Goal: Transaction & Acquisition: Purchase product/service

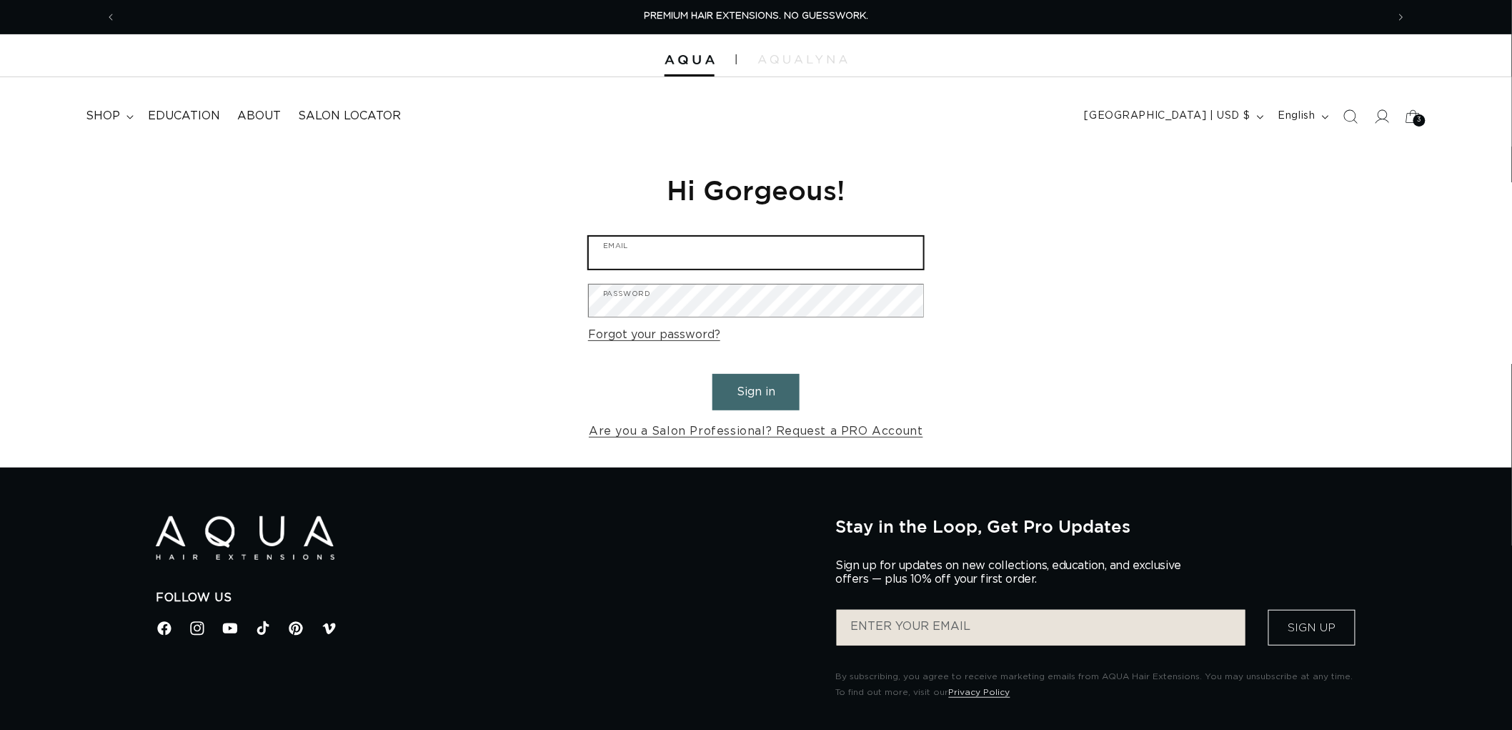
type input "graphics@pabeauty.com"
click at [772, 381] on button "Sign in" at bounding box center [755, 392] width 87 height 36
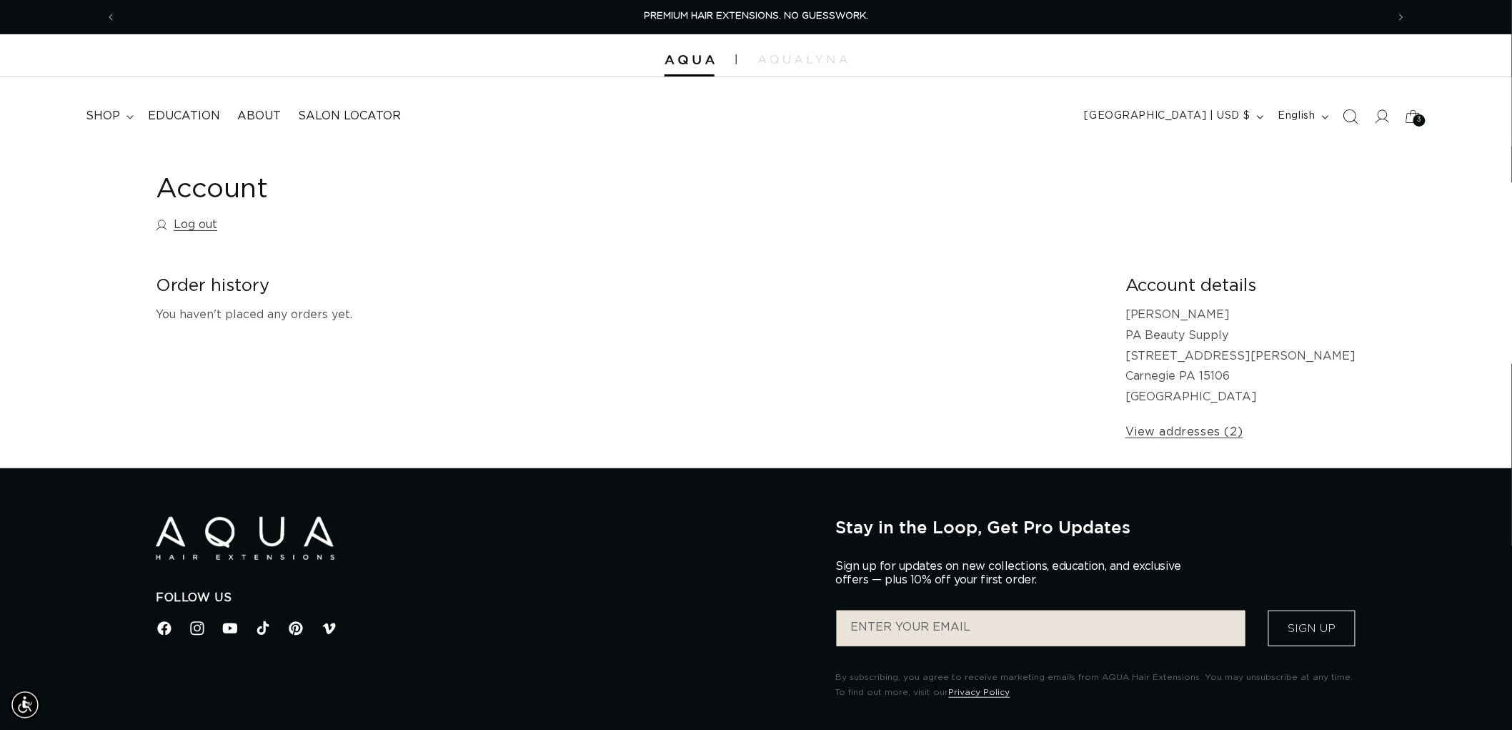
click at [1338, 118] on span "Search" at bounding box center [1350, 116] width 31 height 31
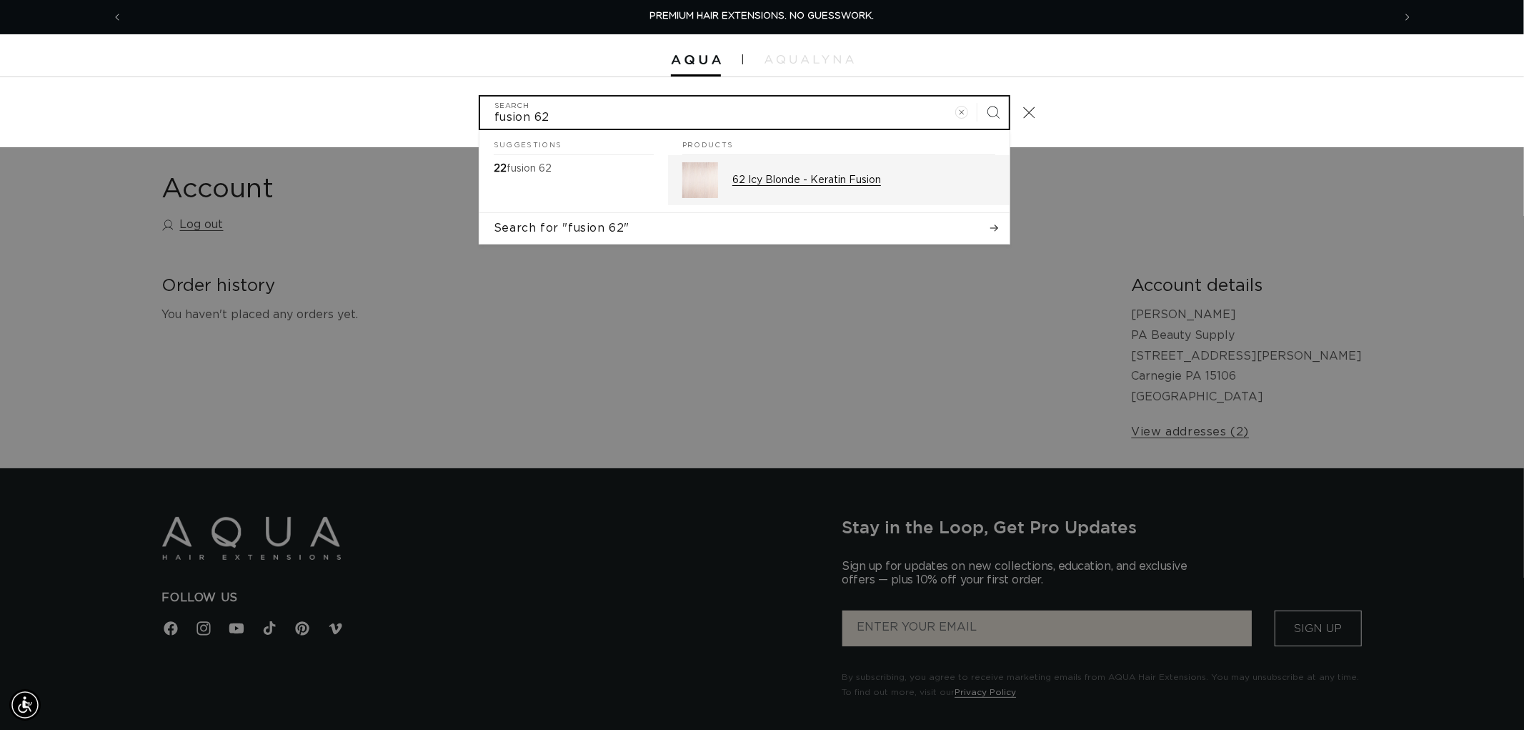
type input "fusion 62"
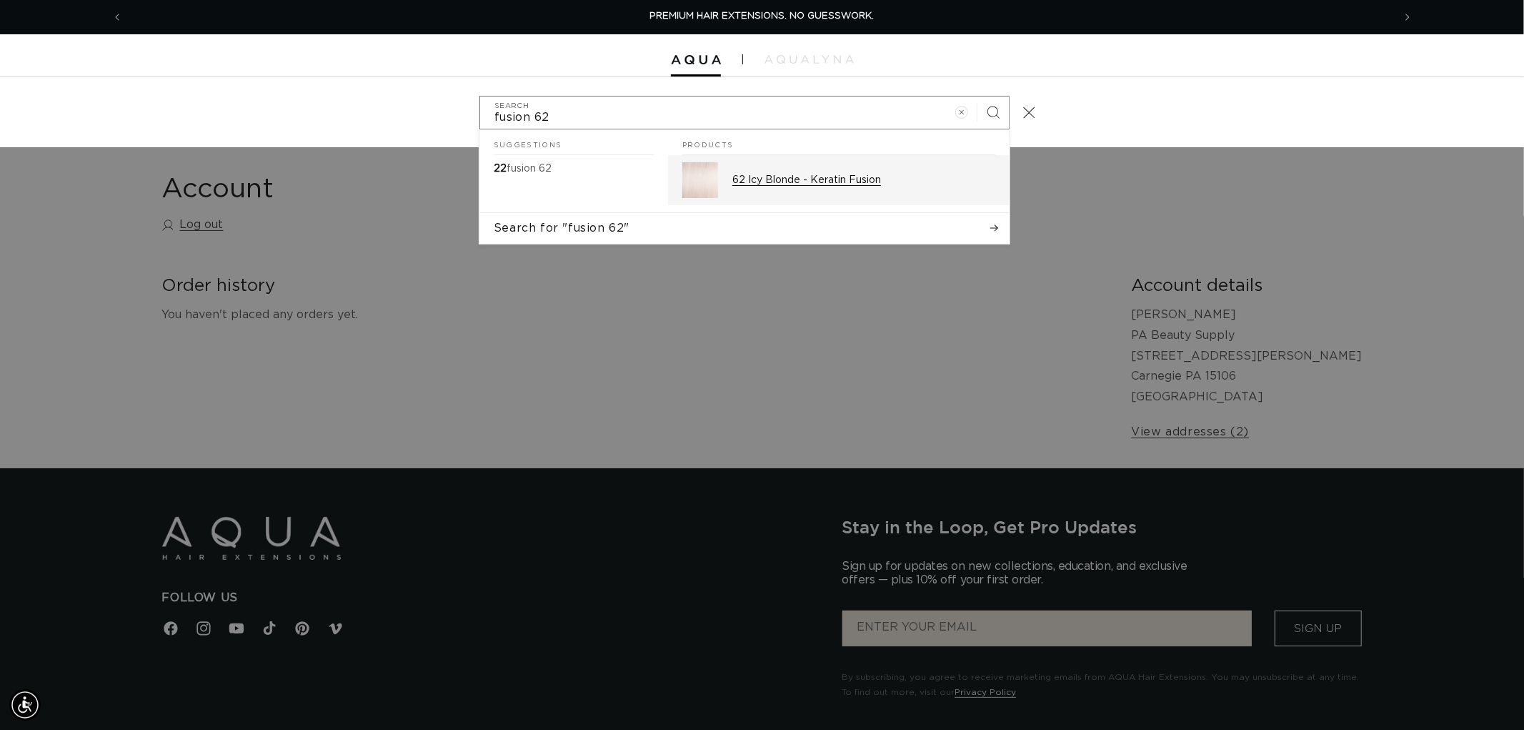
click at [762, 179] on p "62 Icy Blonde - Keratin Fusion" at bounding box center [863, 180] width 263 height 13
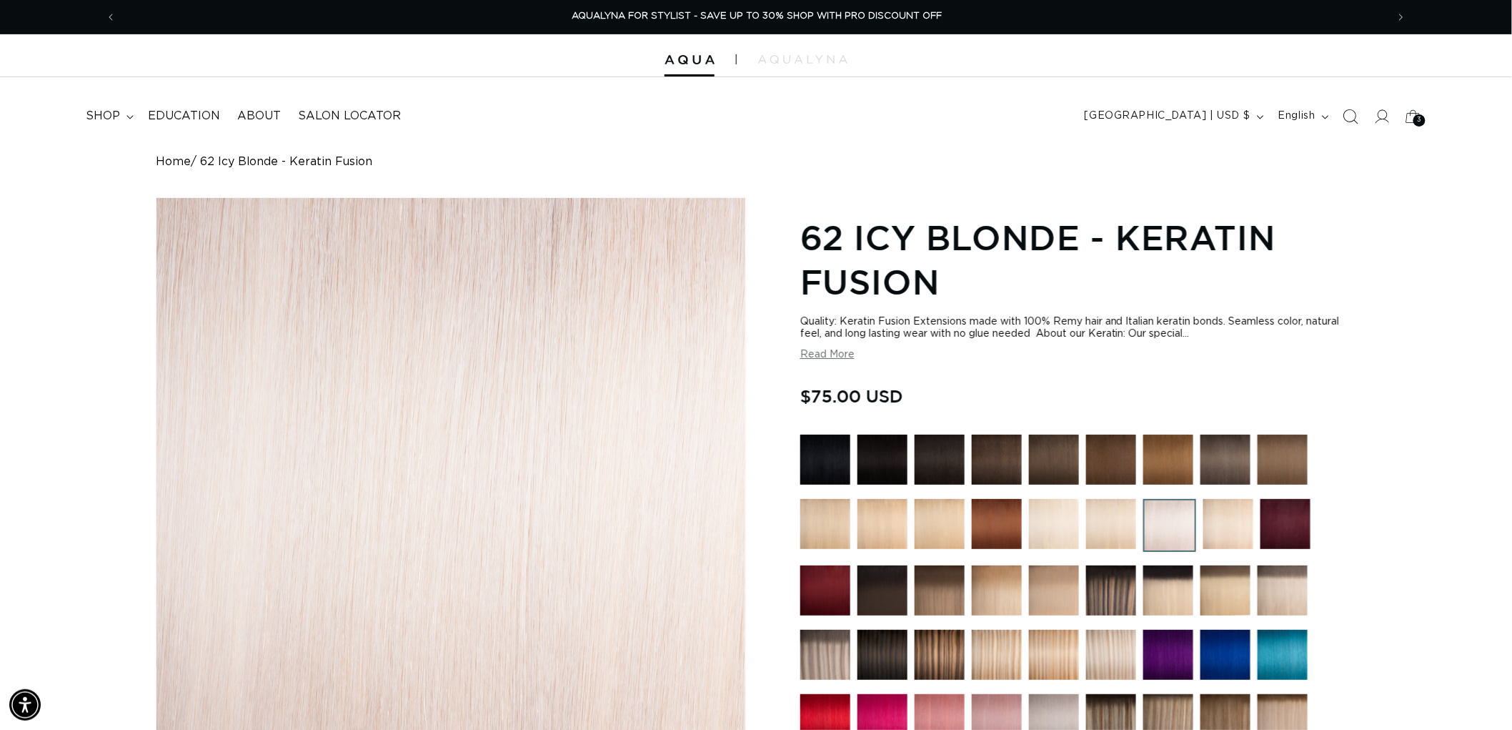
click at [1348, 114] on icon "Search" at bounding box center [1350, 116] width 15 height 15
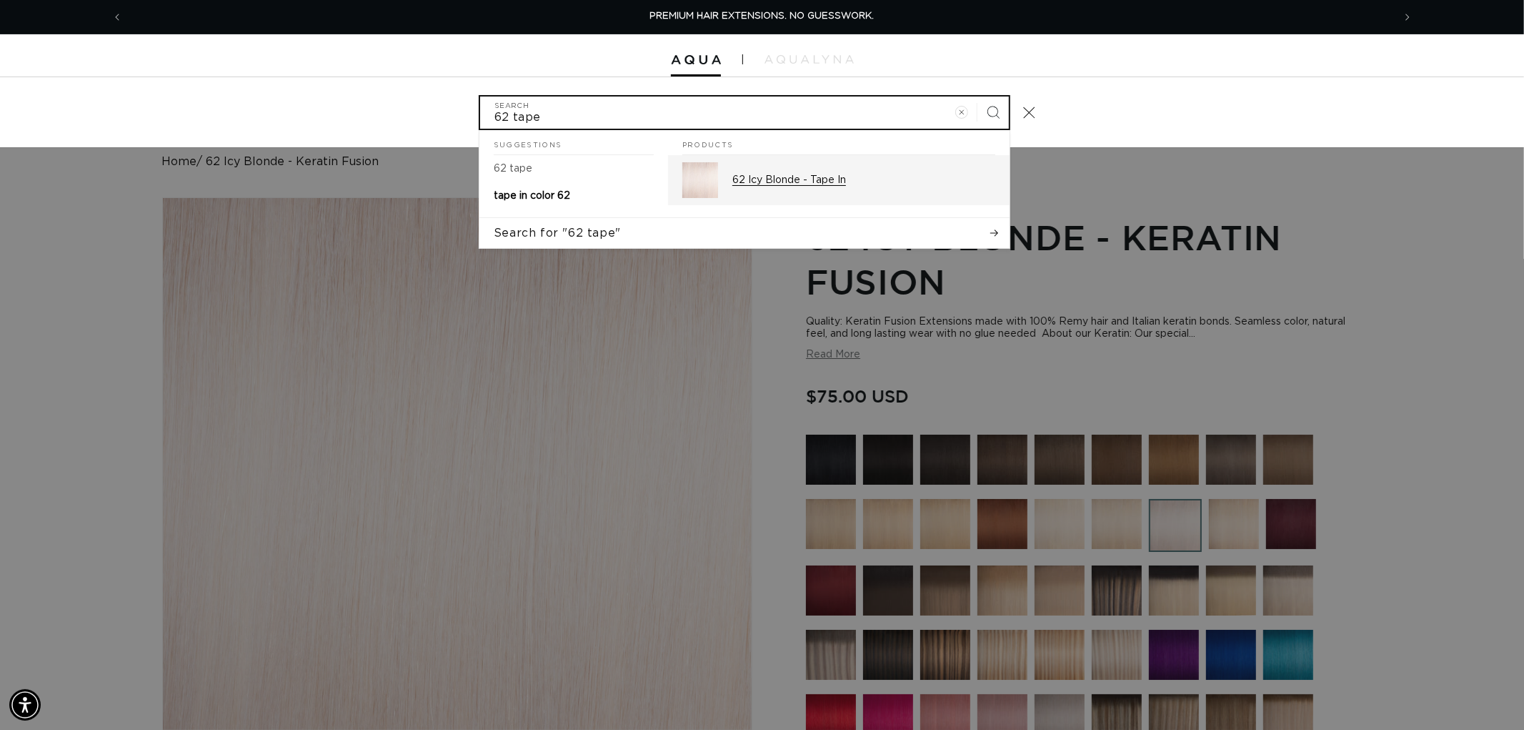
type input "62 tape"
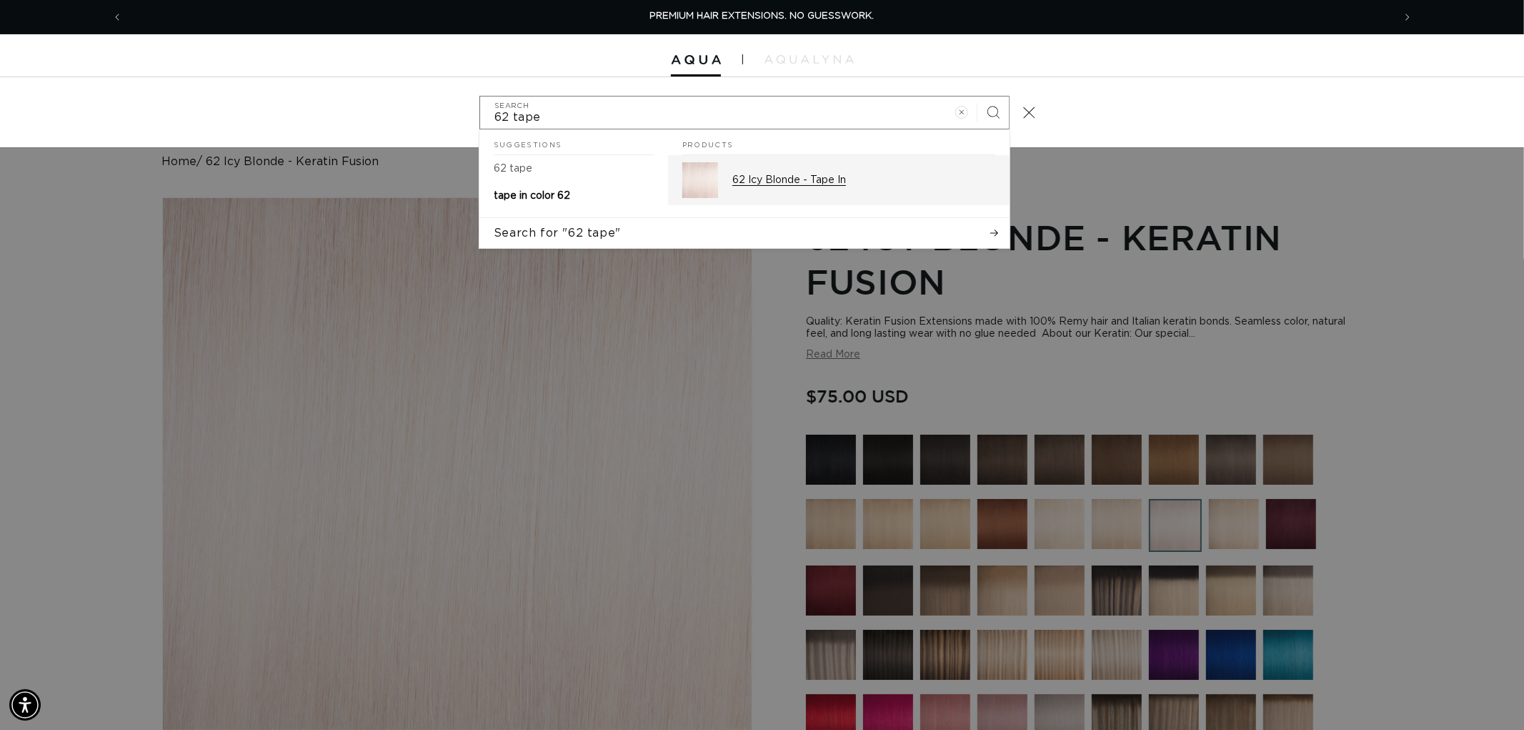
click at [801, 197] on div "62 Icy Blonde - Tape In" at bounding box center [863, 180] width 263 height 36
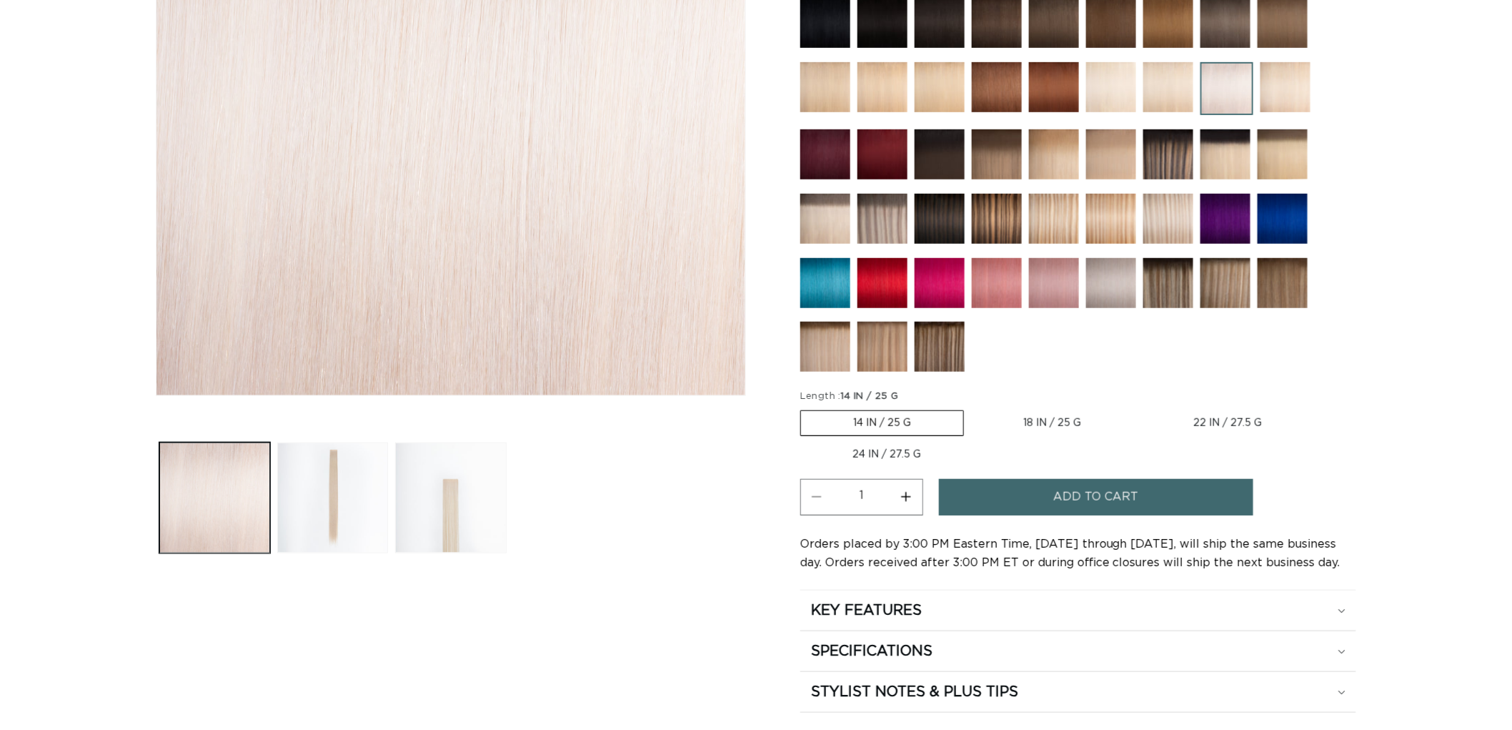
scroll to position [238, 0]
